Goal: Task Accomplishment & Management: Use online tool/utility

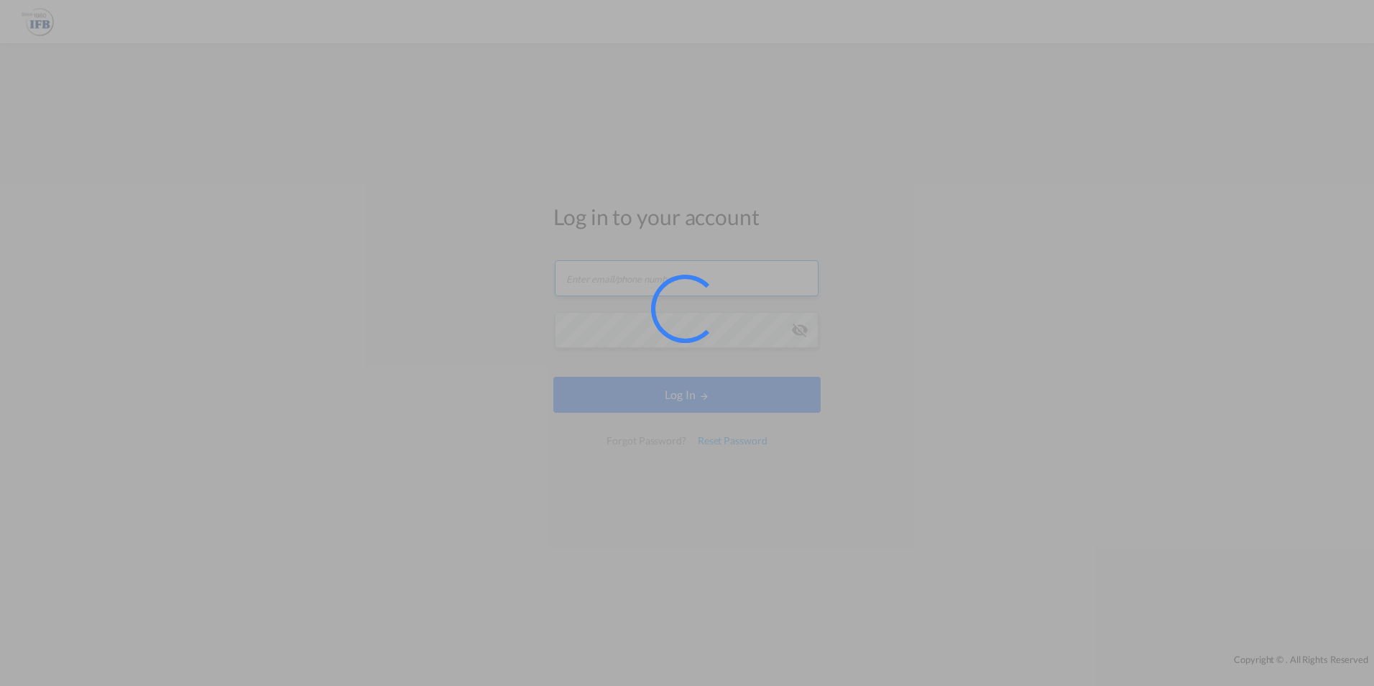
type input "[PERSON_NAME][EMAIL_ADDRESS][PERSON_NAME][DOMAIN_NAME]"
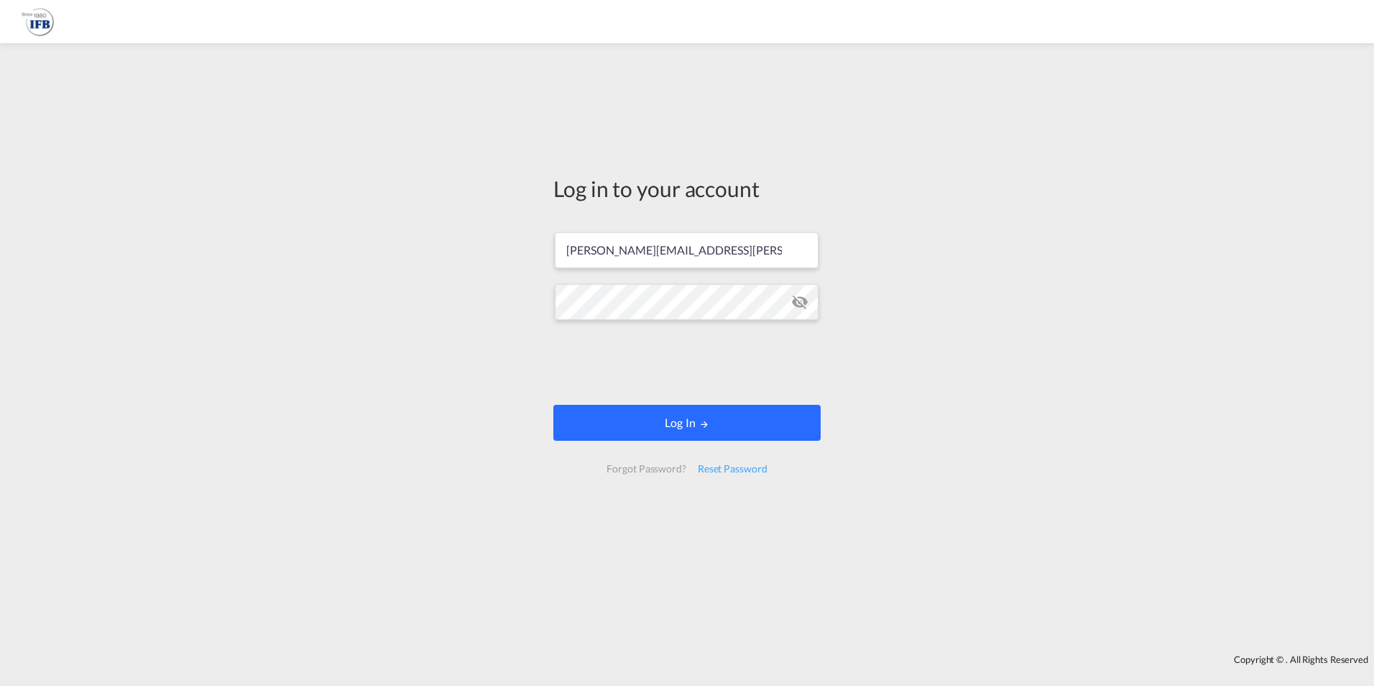
click at [709, 422] on md-icon "LOGIN" at bounding box center [704, 424] width 10 height 10
